Goal: Find specific page/section: Find specific page/section

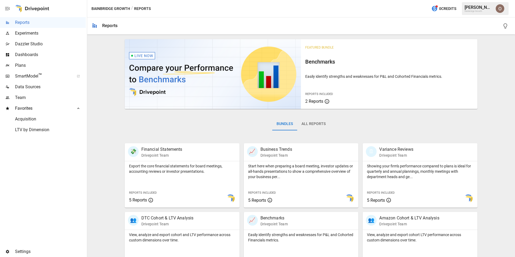
click at [500, 10] on img "Oleksii Flok" at bounding box center [499, 8] width 9 height 9
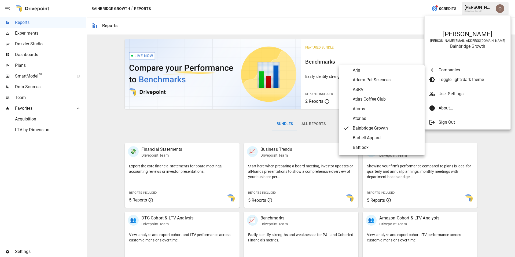
click at [453, 69] on span "Companies" at bounding box center [472, 70] width 68 height 6
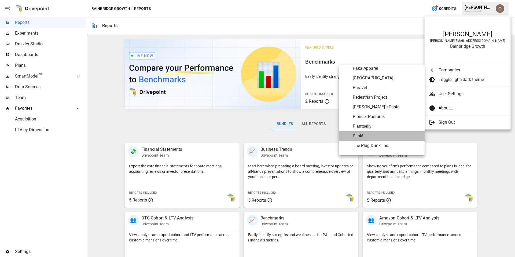
click at [360, 134] on span "Plink!" at bounding box center [386, 136] width 68 height 6
